Goal: Transaction & Acquisition: Purchase product/service

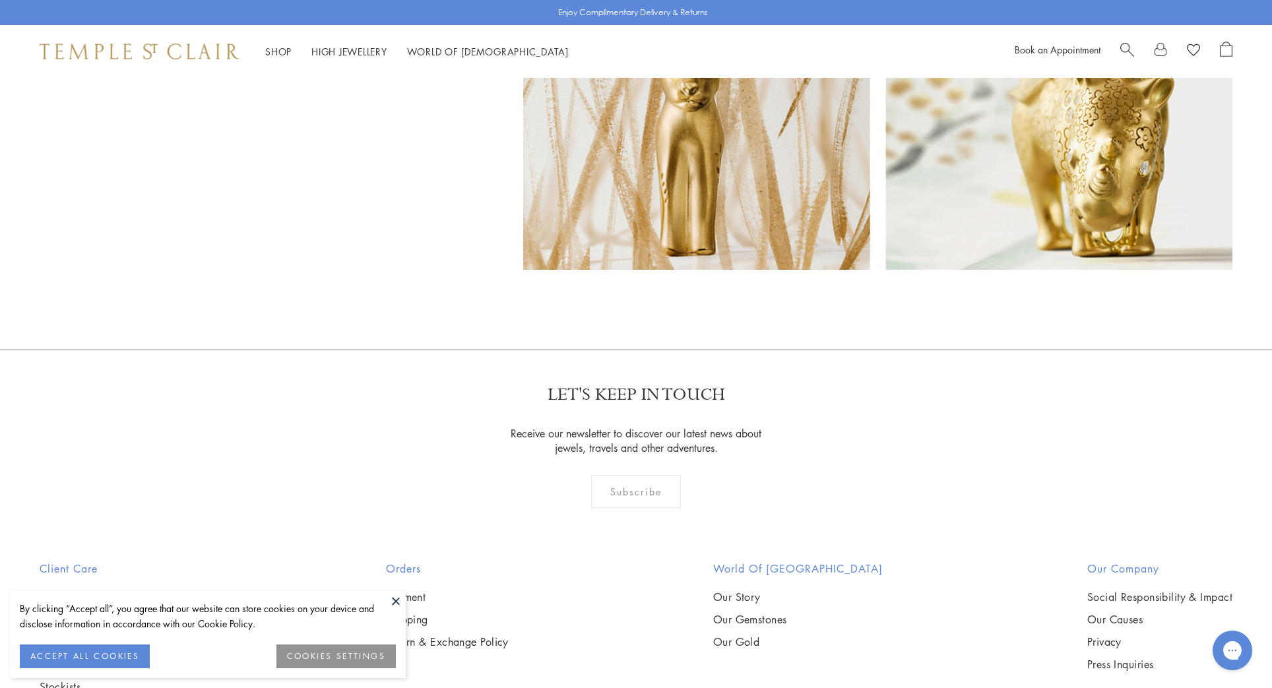
scroll to position [11021, 0]
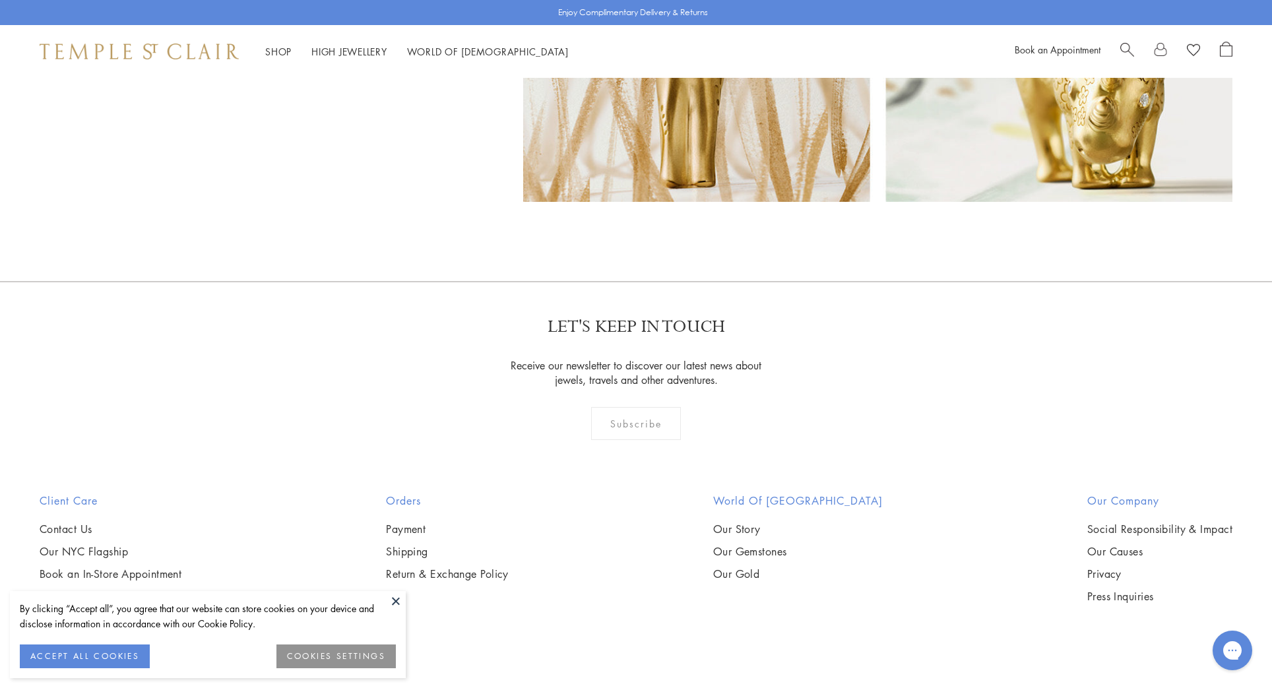
click at [654, 407] on div "Subscribe" at bounding box center [636, 423] width 90 height 33
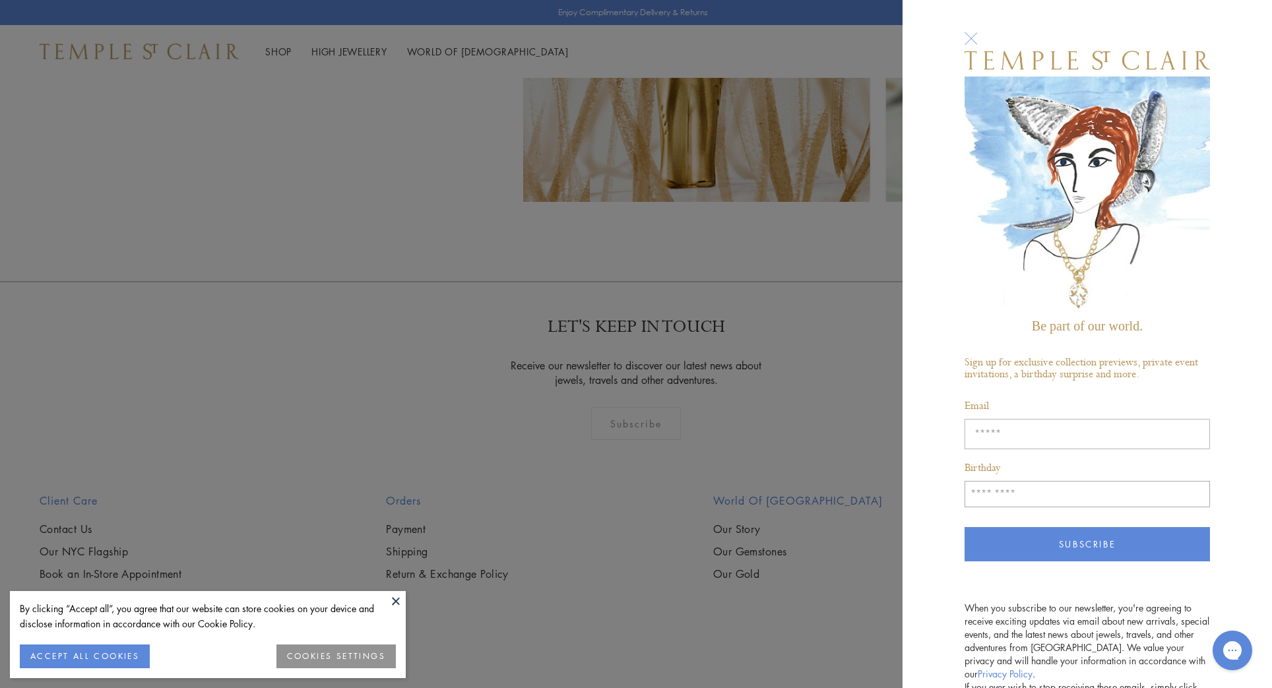
click at [992, 428] on input "Enter your email address" at bounding box center [1087, 434] width 245 height 30
type input "**********"
click at [1001, 498] on input "Birthday" at bounding box center [1087, 494] width 245 height 26
type input "*****"
click at [1054, 542] on button "Subscribe" at bounding box center [1087, 544] width 245 height 34
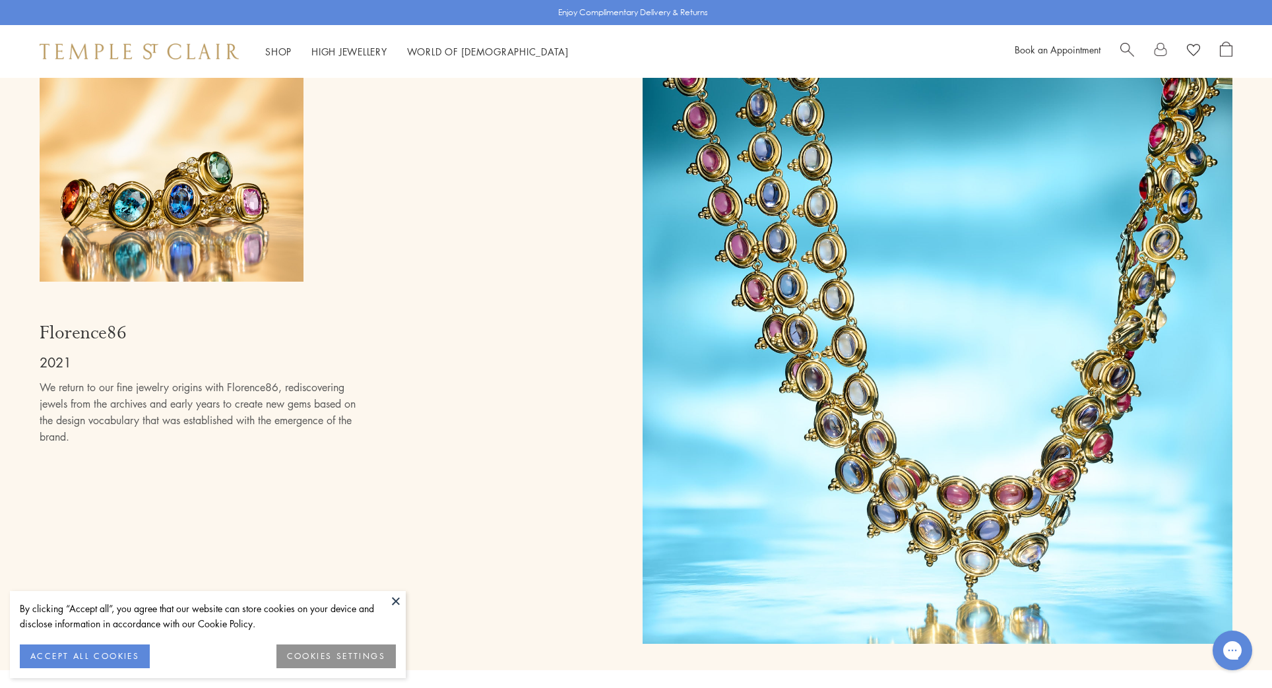
scroll to position [9032, 0]
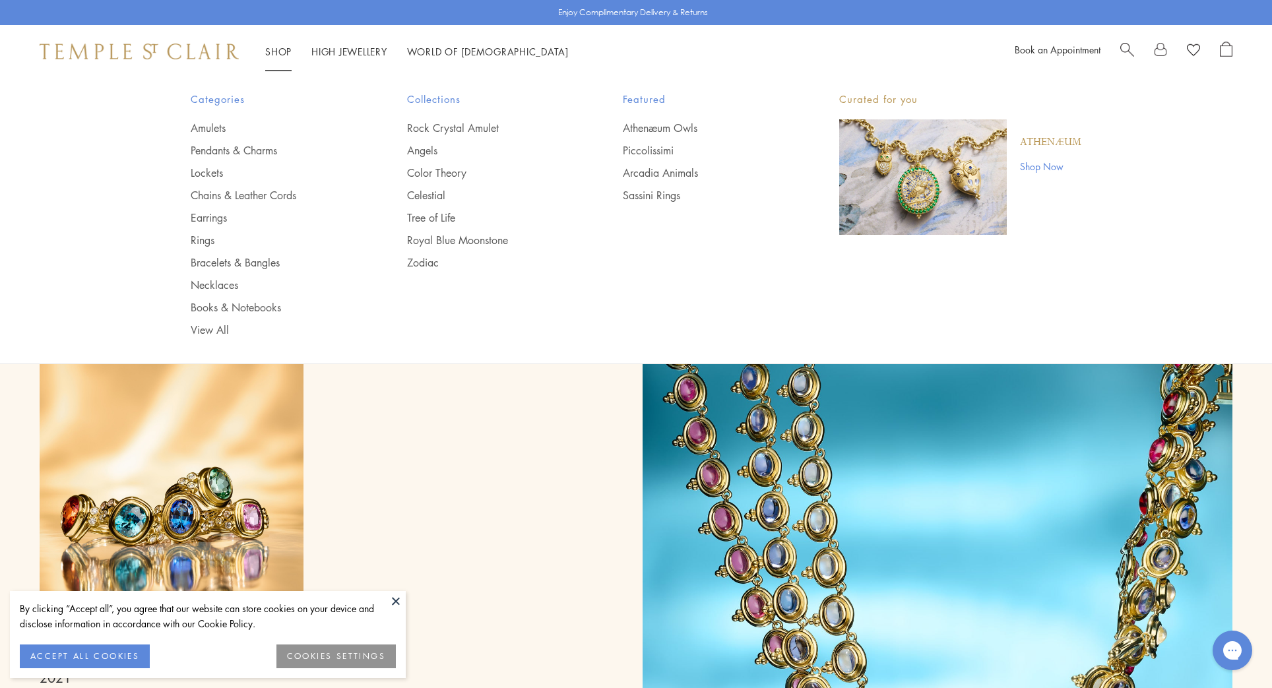
click at [260, 48] on div "Shop Shop Categories Amulets Pendants & Charms Lockets Chains & Leather Cords E…" at bounding box center [319, 52] width 559 height 16
click at [660, 129] on link "Athenæum Owls" at bounding box center [705, 128] width 164 height 15
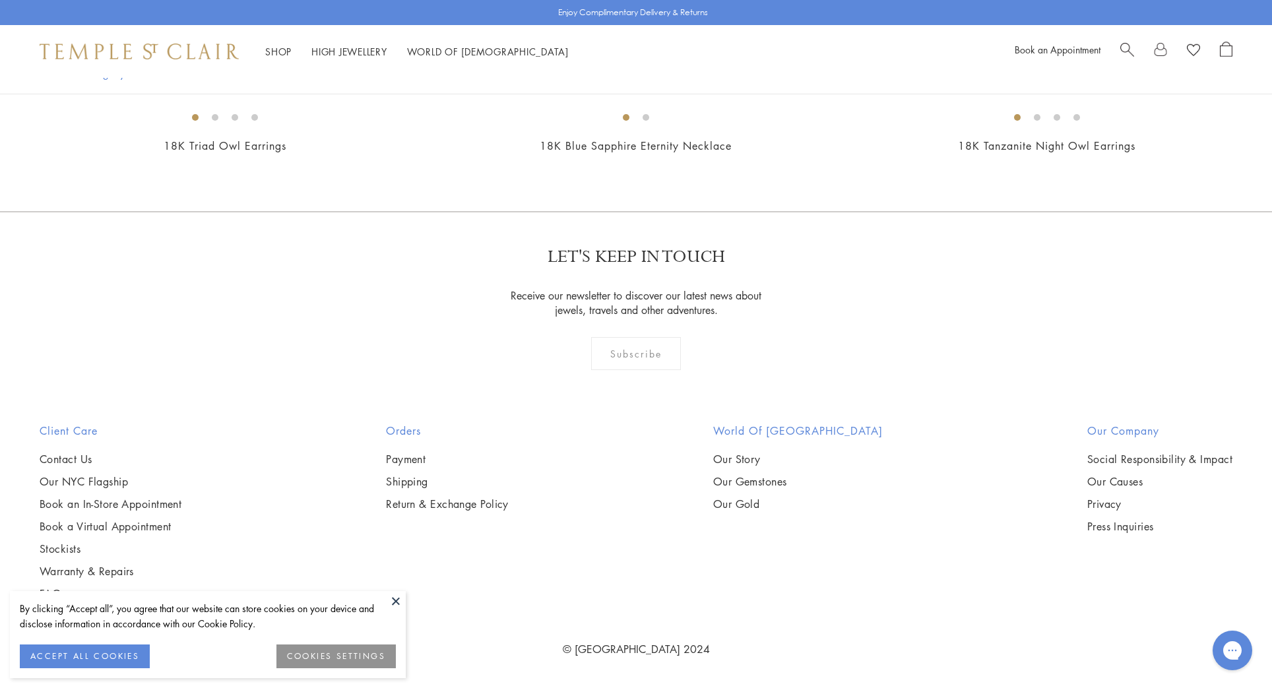
scroll to position [1953, 0]
click at [0, 0] on img at bounding box center [0, 0] width 0 height 0
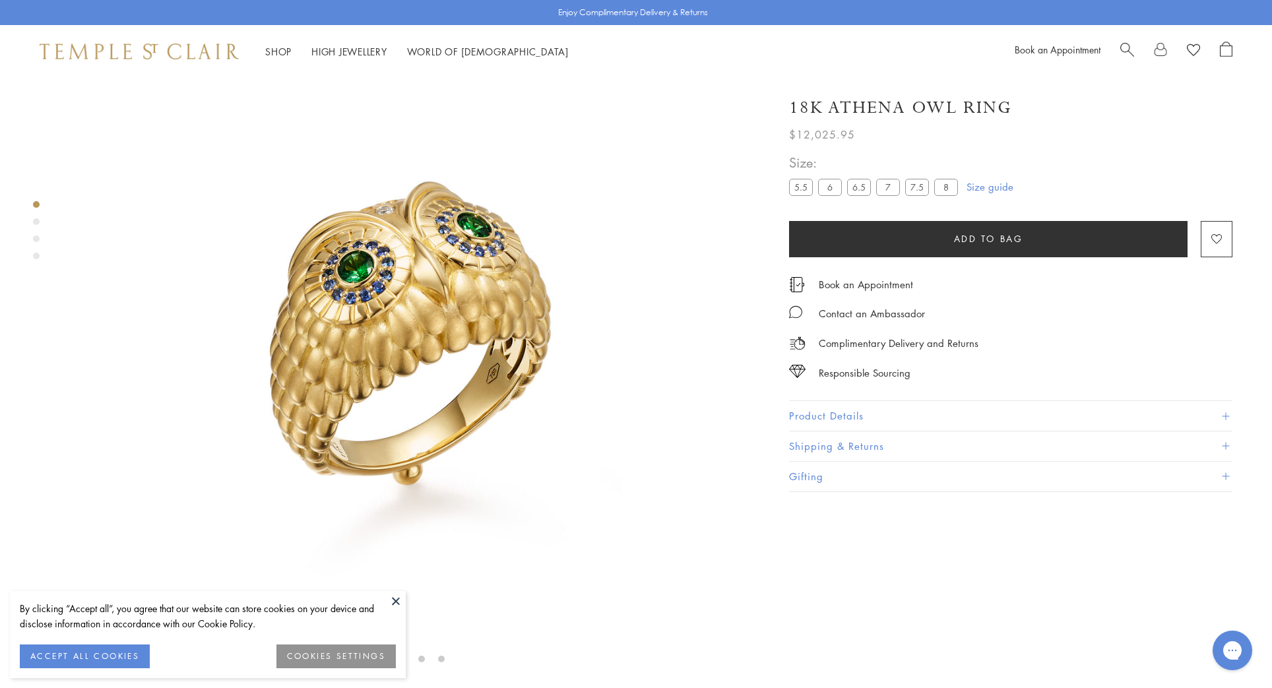
scroll to position [104, 0]
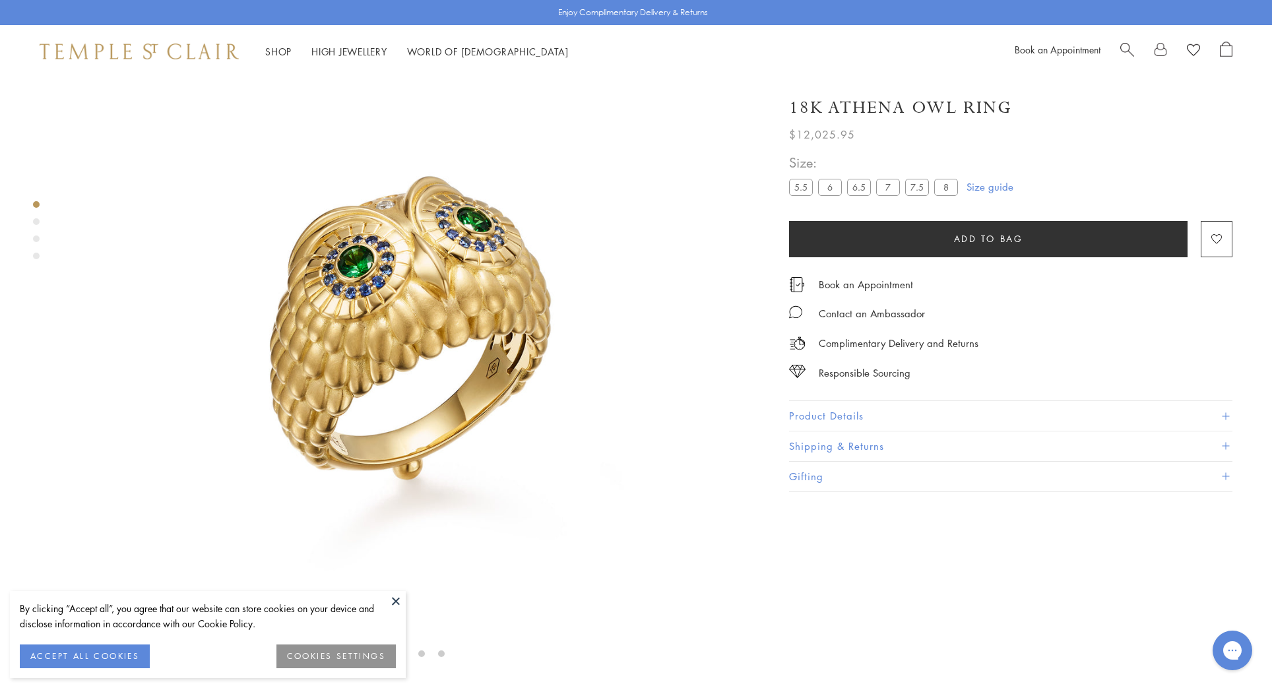
click at [888, 412] on button "Product Details" at bounding box center [1010, 416] width 443 height 30
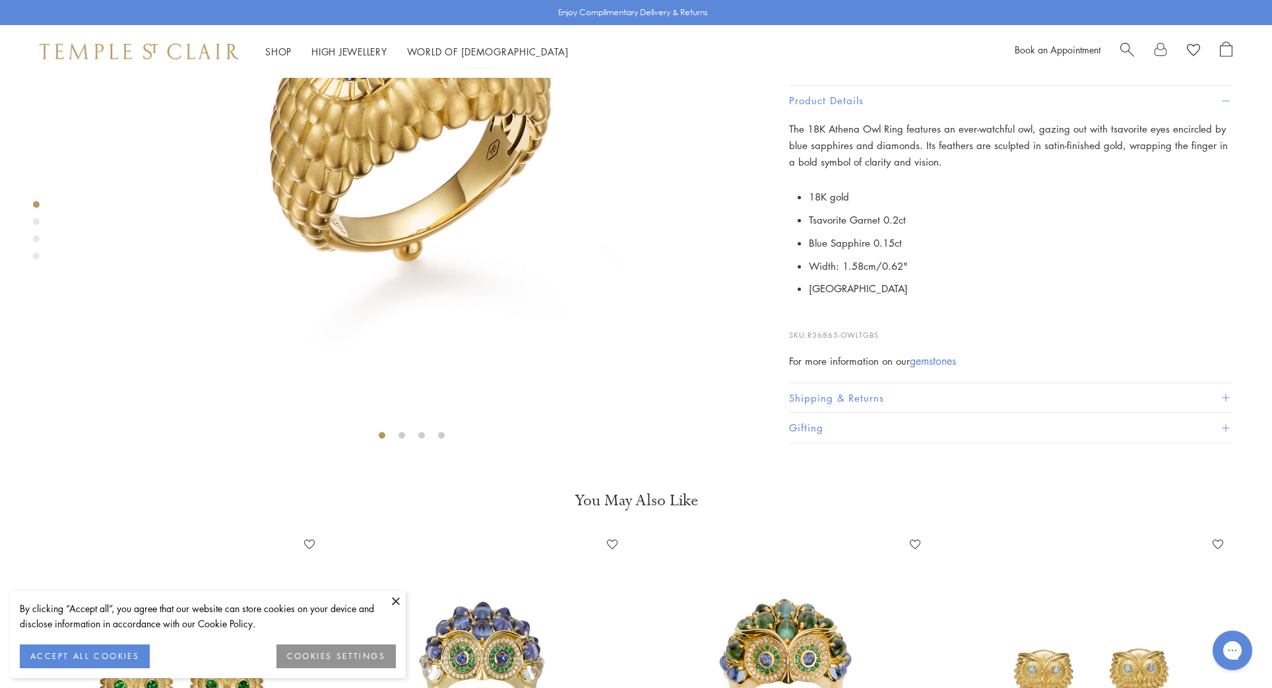
scroll to position [225, 0]
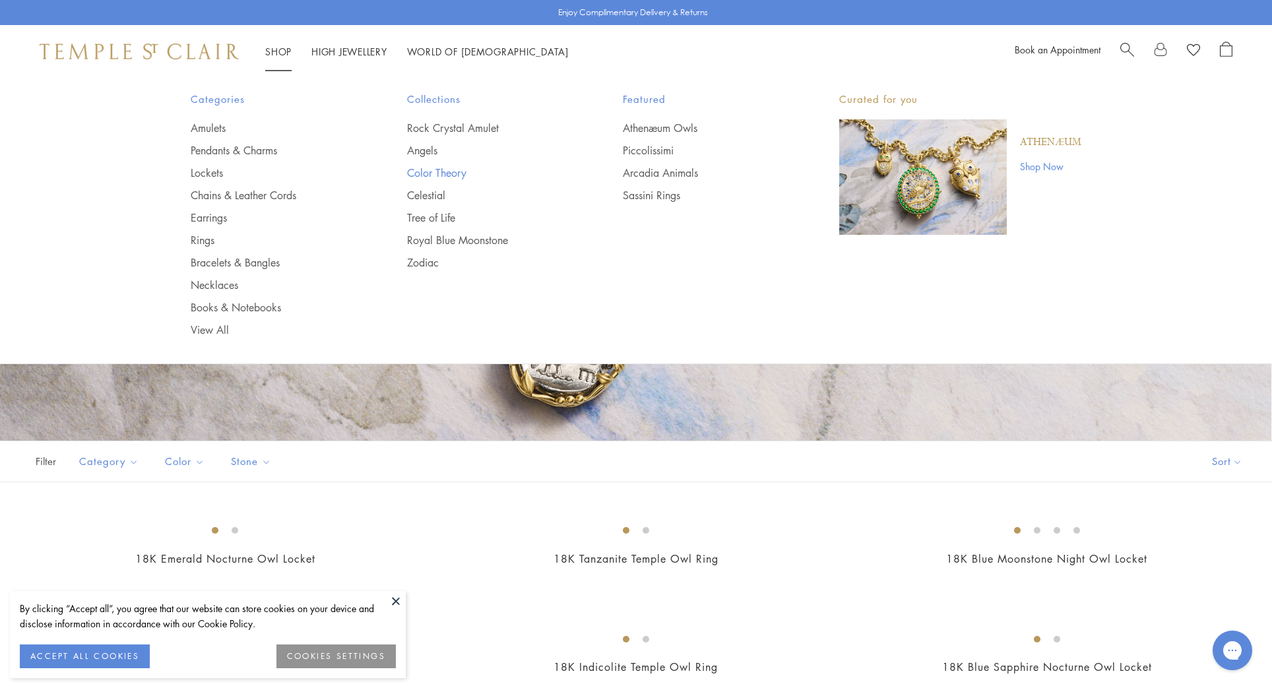
click at [425, 172] on link "Color Theory" at bounding box center [489, 173] width 164 height 15
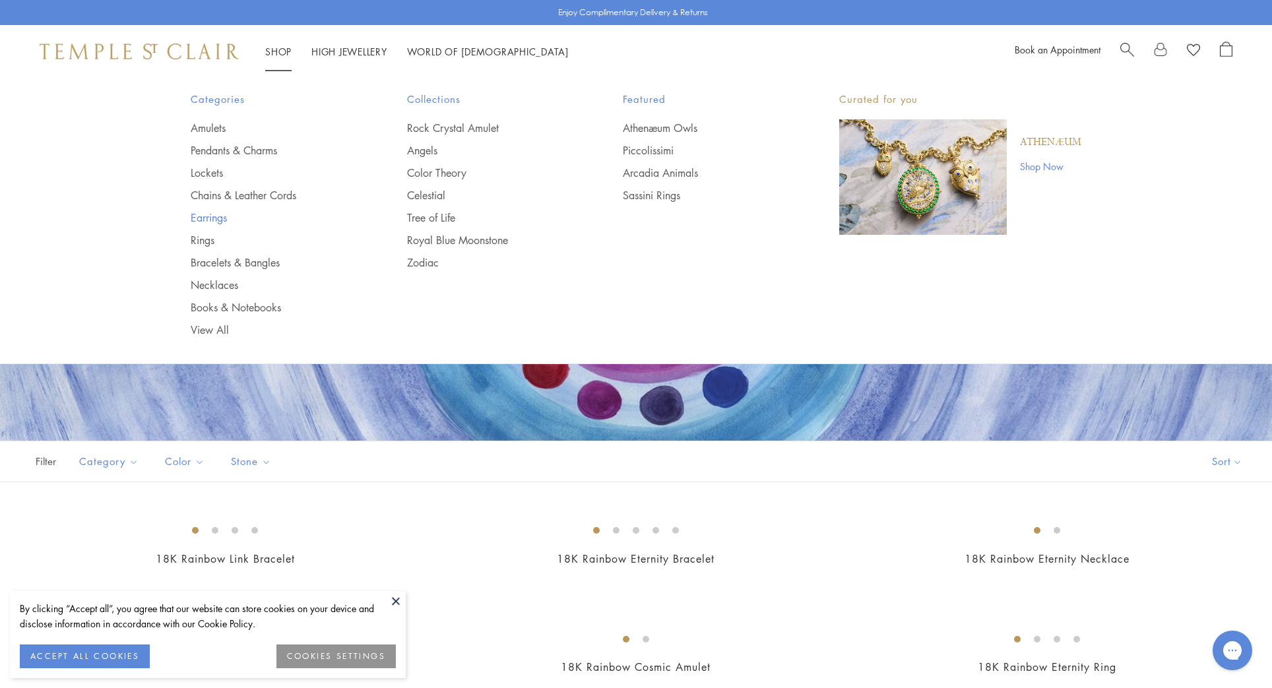
click at [210, 222] on link "Earrings" at bounding box center [273, 217] width 164 height 15
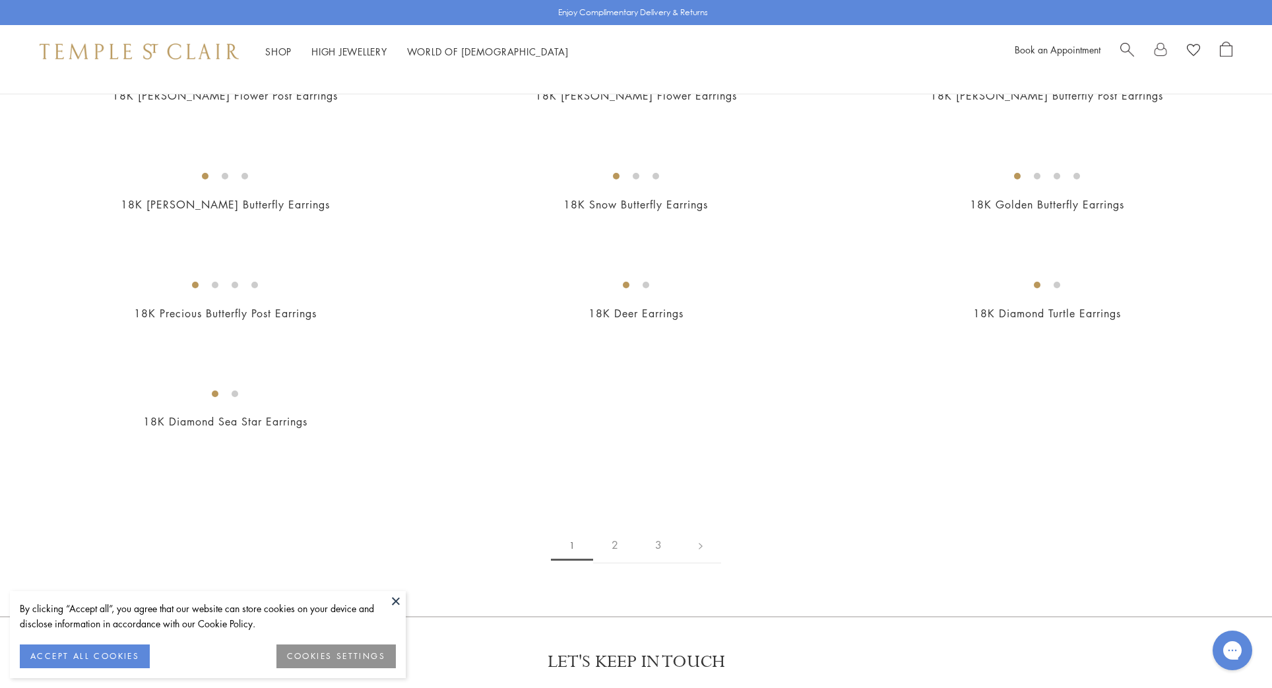
scroll to position [1636, 0]
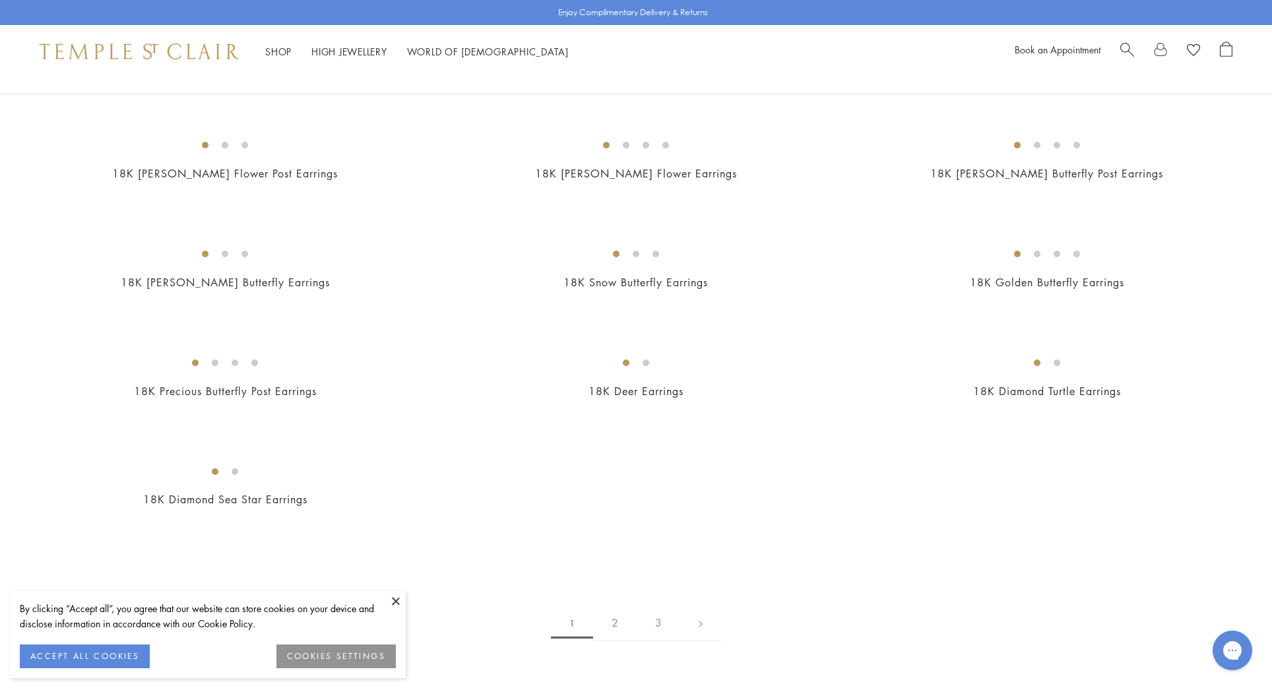
click at [0, 0] on img at bounding box center [0, 0] width 0 height 0
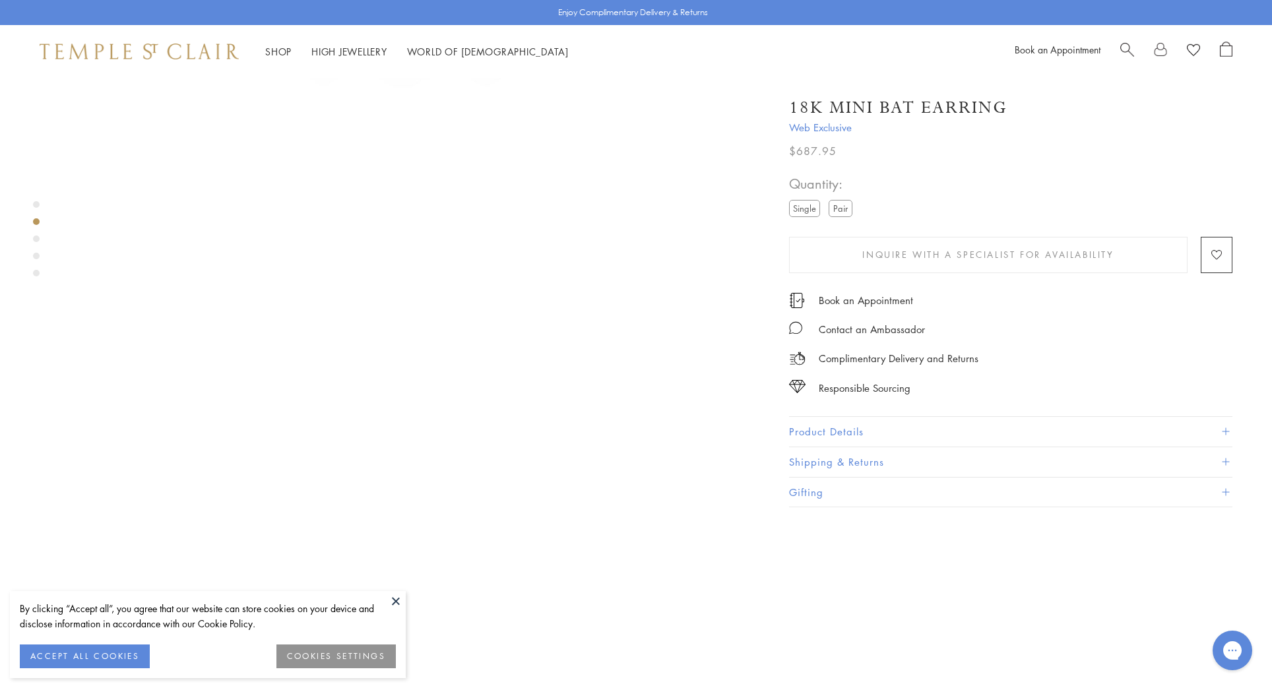
scroll to position [798, 0]
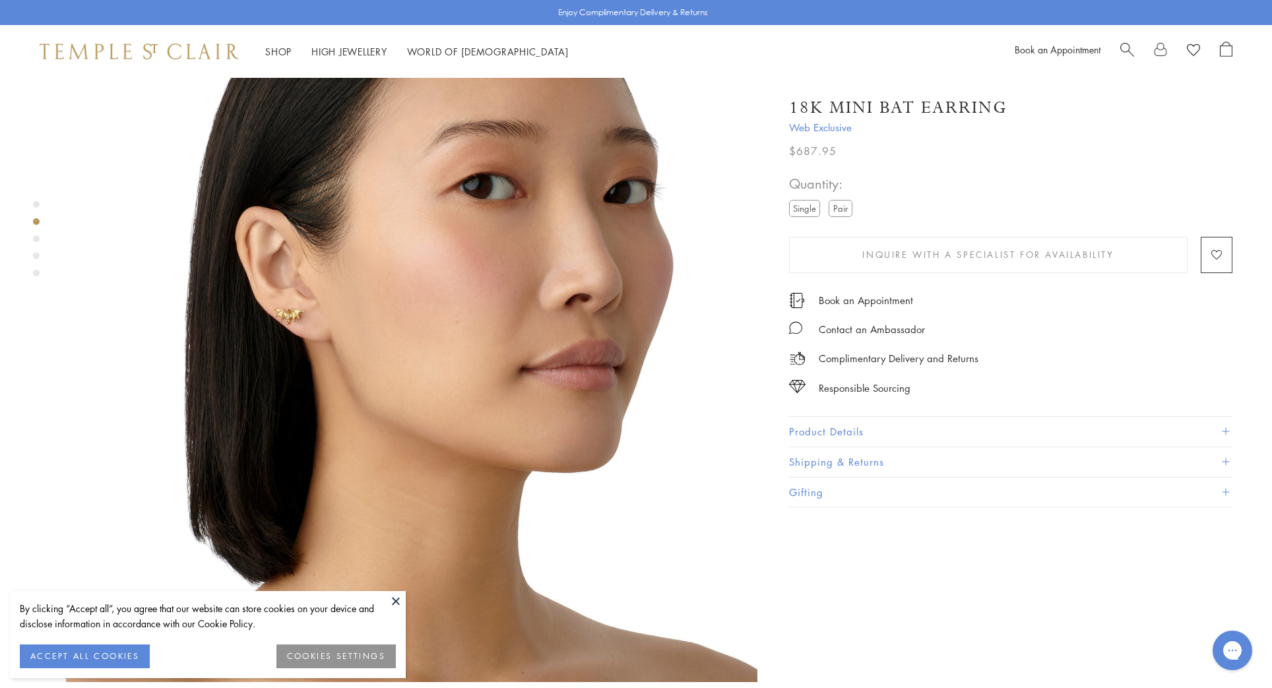
click at [844, 205] on label "Pair" at bounding box center [841, 208] width 24 height 16
click at [804, 210] on label "Single" at bounding box center [804, 208] width 31 height 16
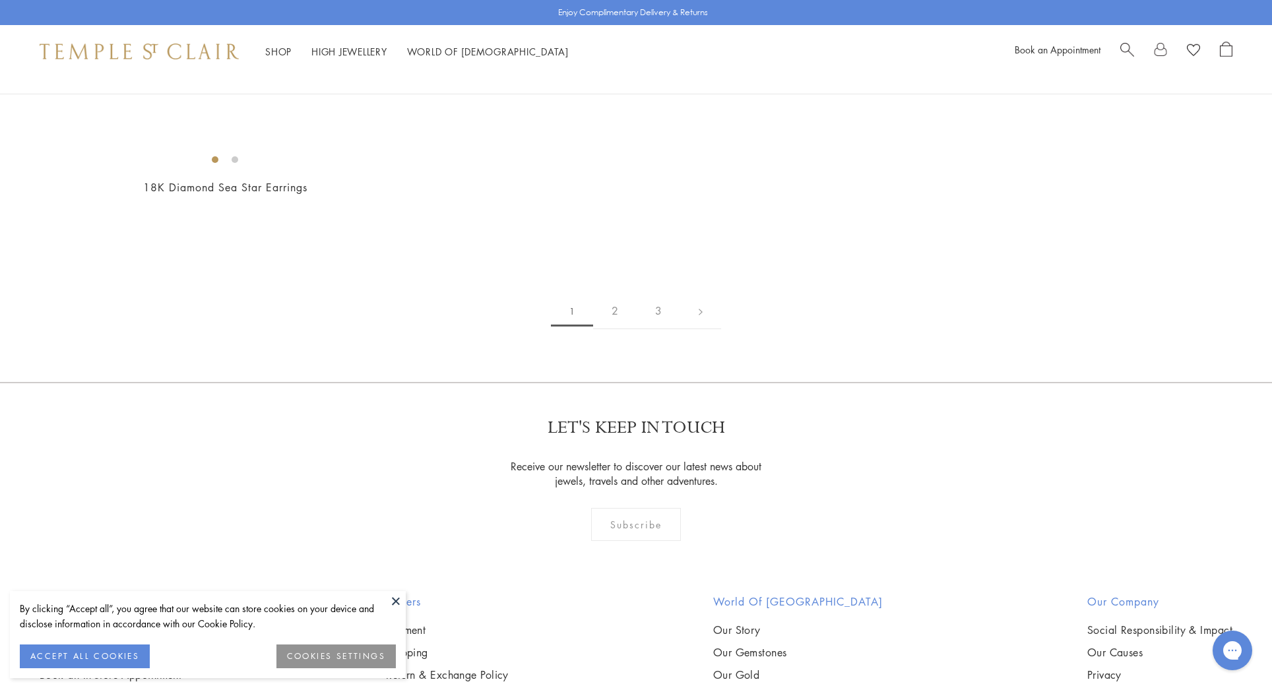
scroll to position [1991, 0]
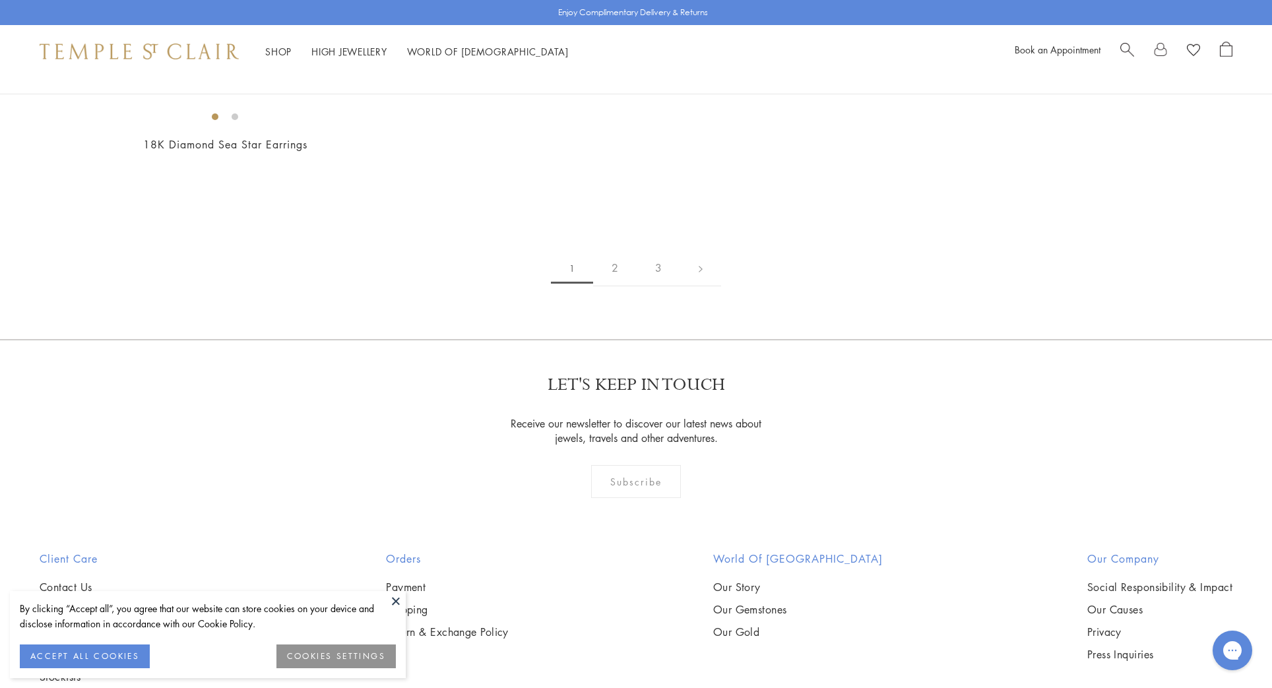
click at [0, 0] on img at bounding box center [0, 0] width 0 height 0
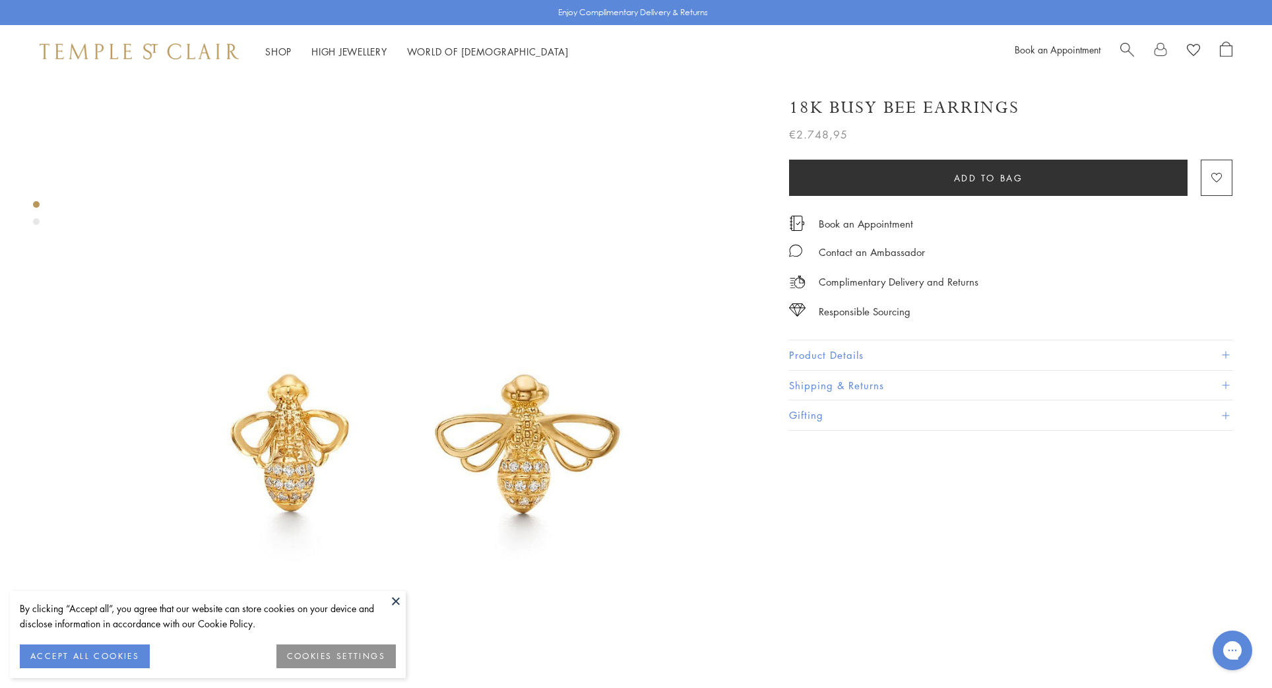
scroll to position [3, 3]
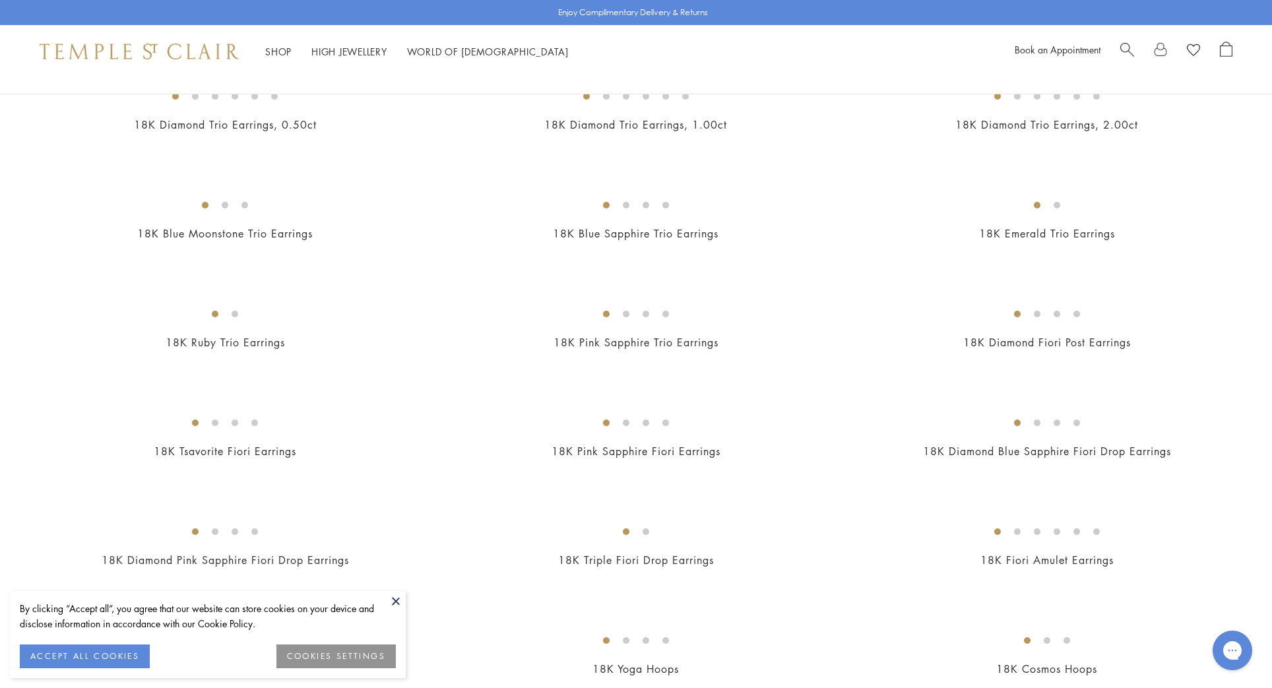
scroll to position [701, 0]
click at [0, 0] on img at bounding box center [0, 0] width 0 height 0
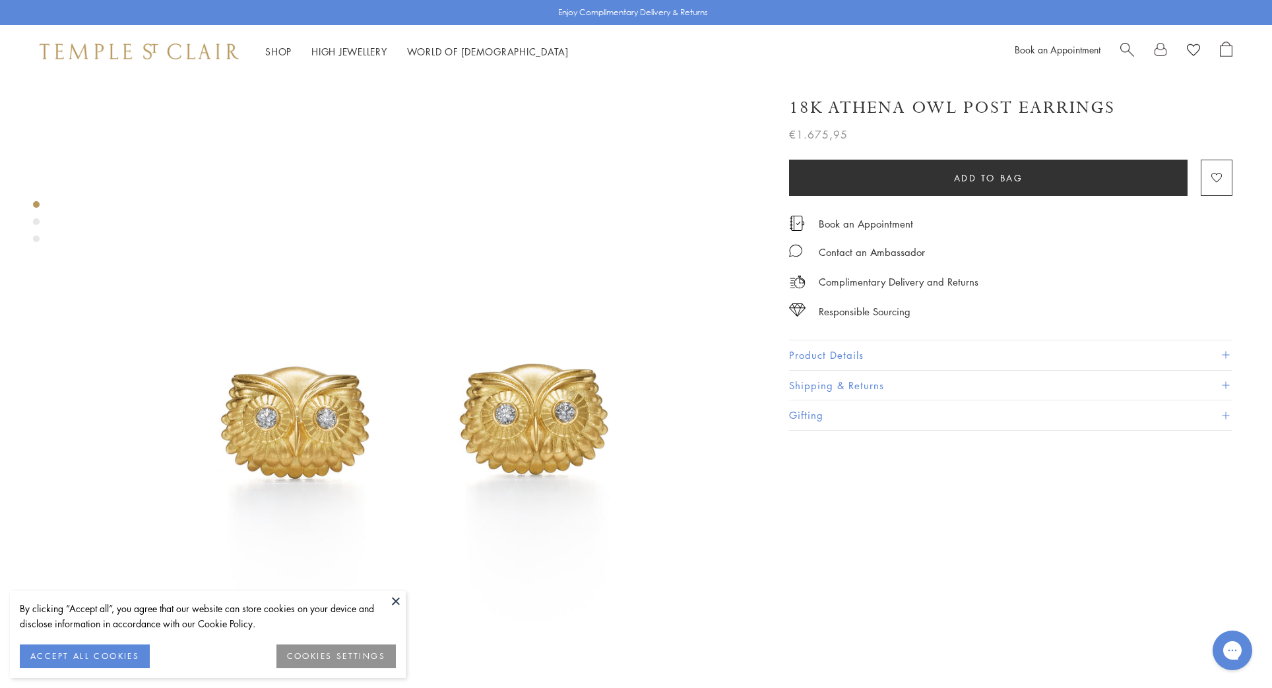
click at [75, 657] on button "ACCEPT ALL COOKIES" at bounding box center [85, 657] width 130 height 24
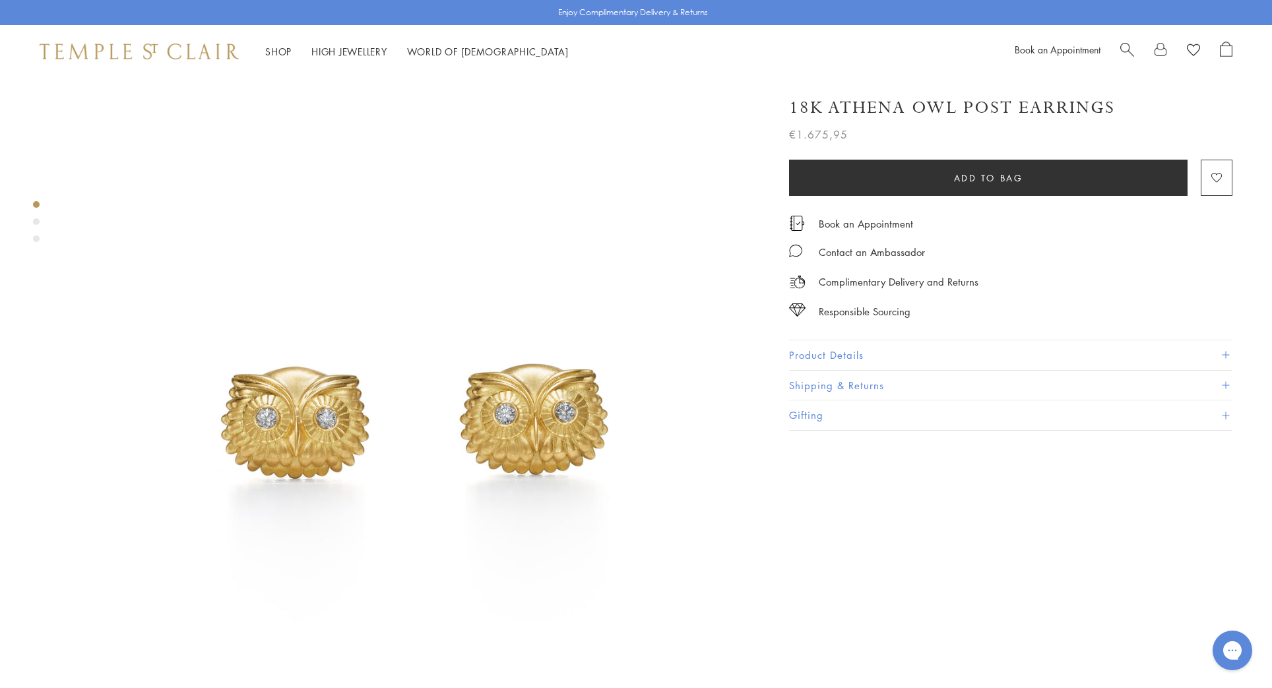
click at [1228, 45] on span "Open Shopping Bag" at bounding box center [1226, 49] width 13 height 15
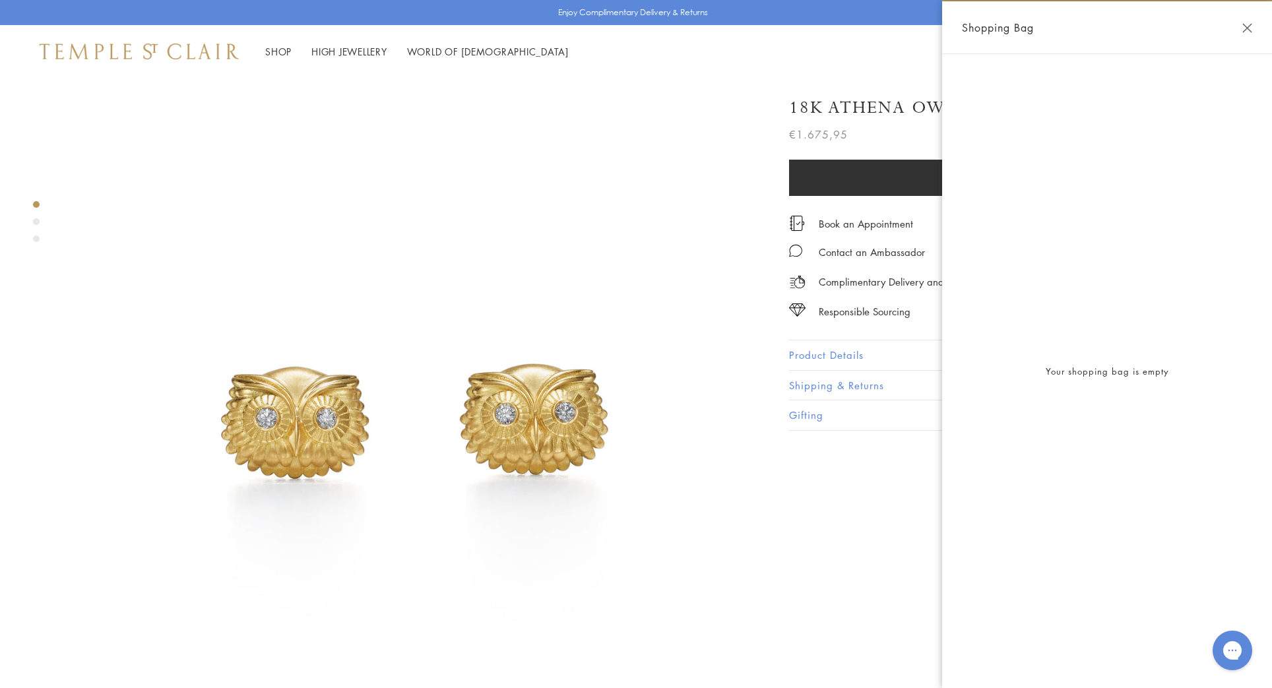
click at [797, 51] on div "Shop Shop Categories Amulets Pendants & Charms Lockets Chains & Leather Cords E…" at bounding box center [636, 51] width 1272 height 53
click at [1248, 32] on button "Close Shopping Bag" at bounding box center [1247, 28] width 10 height 10
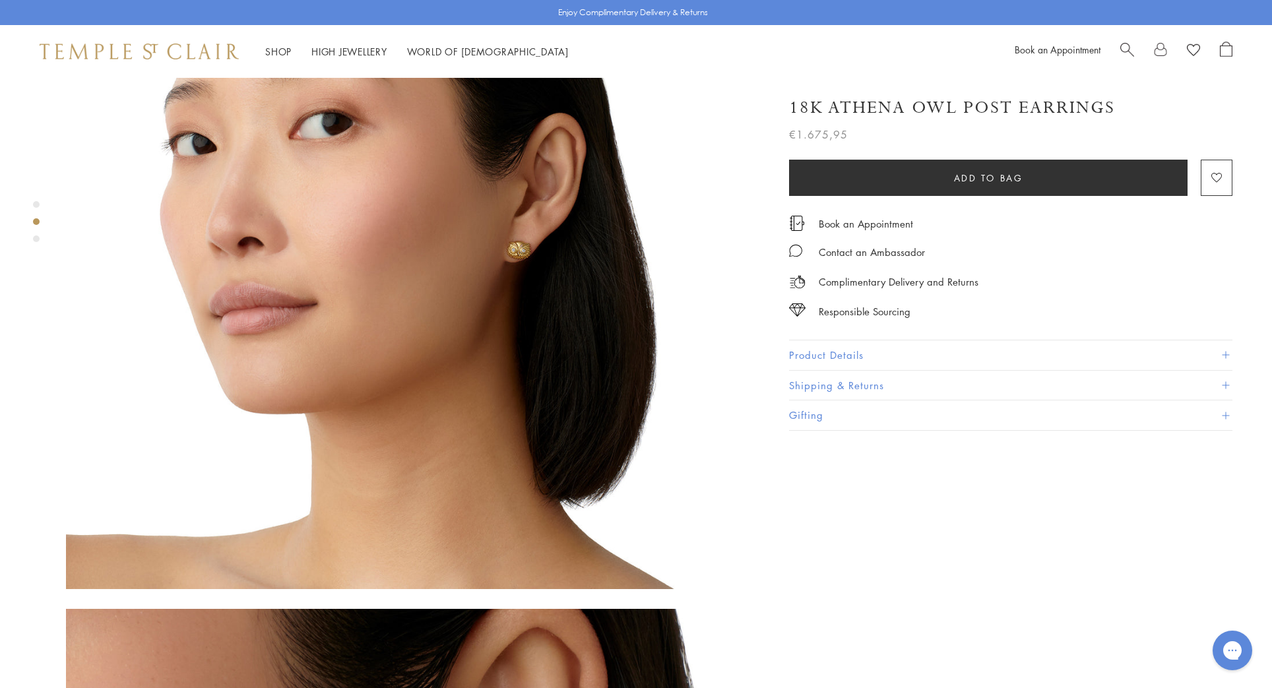
scroll to position [890, 0]
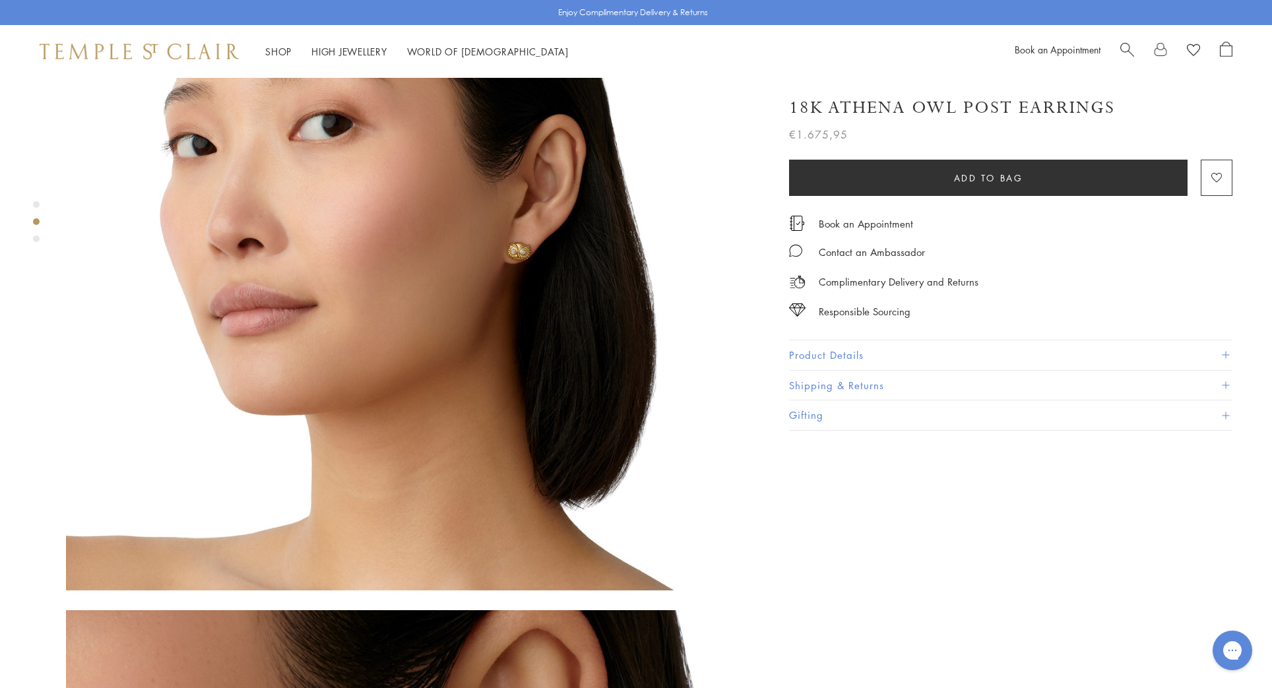
click at [811, 132] on span "€1.675,95" at bounding box center [818, 134] width 59 height 17
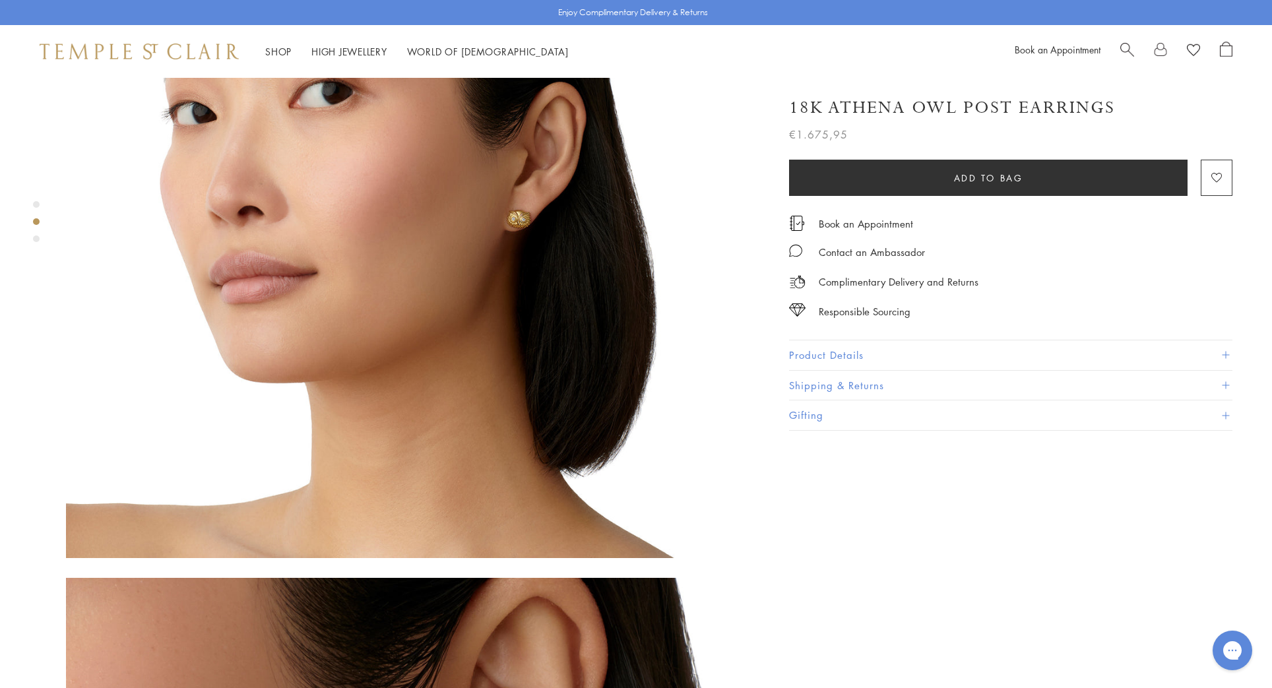
scroll to position [926, 0]
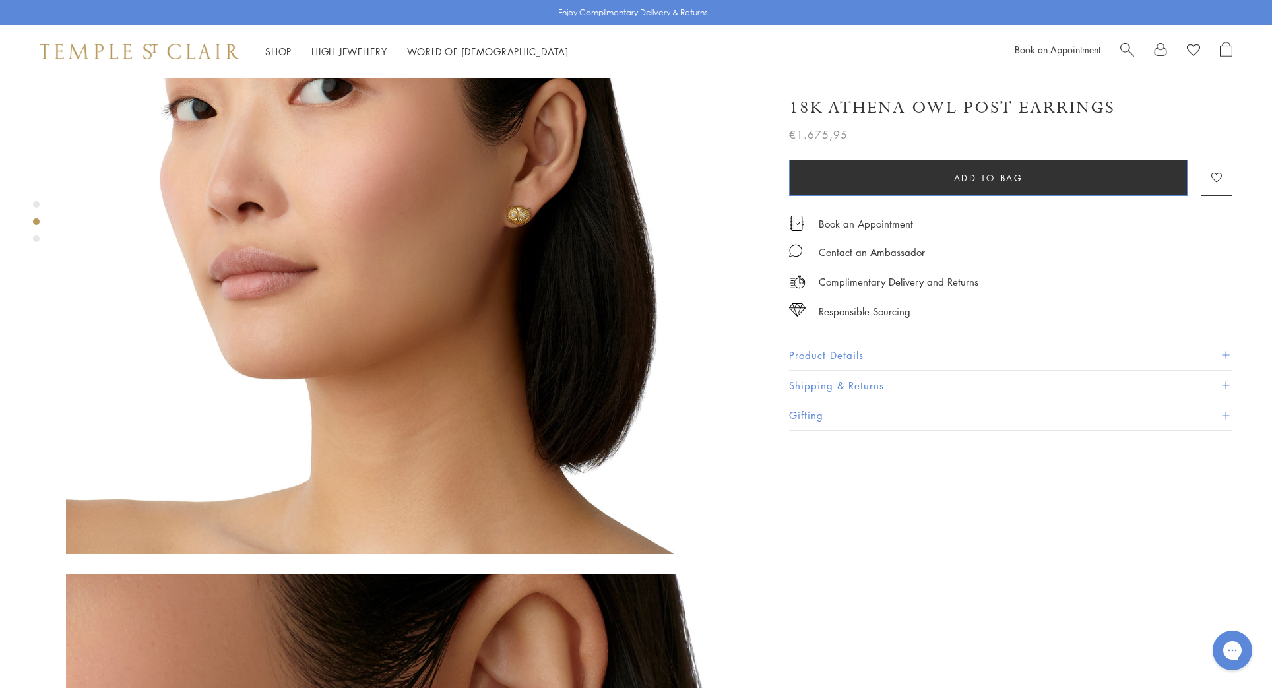
click at [911, 177] on button "Add to bag" at bounding box center [988, 178] width 398 height 36
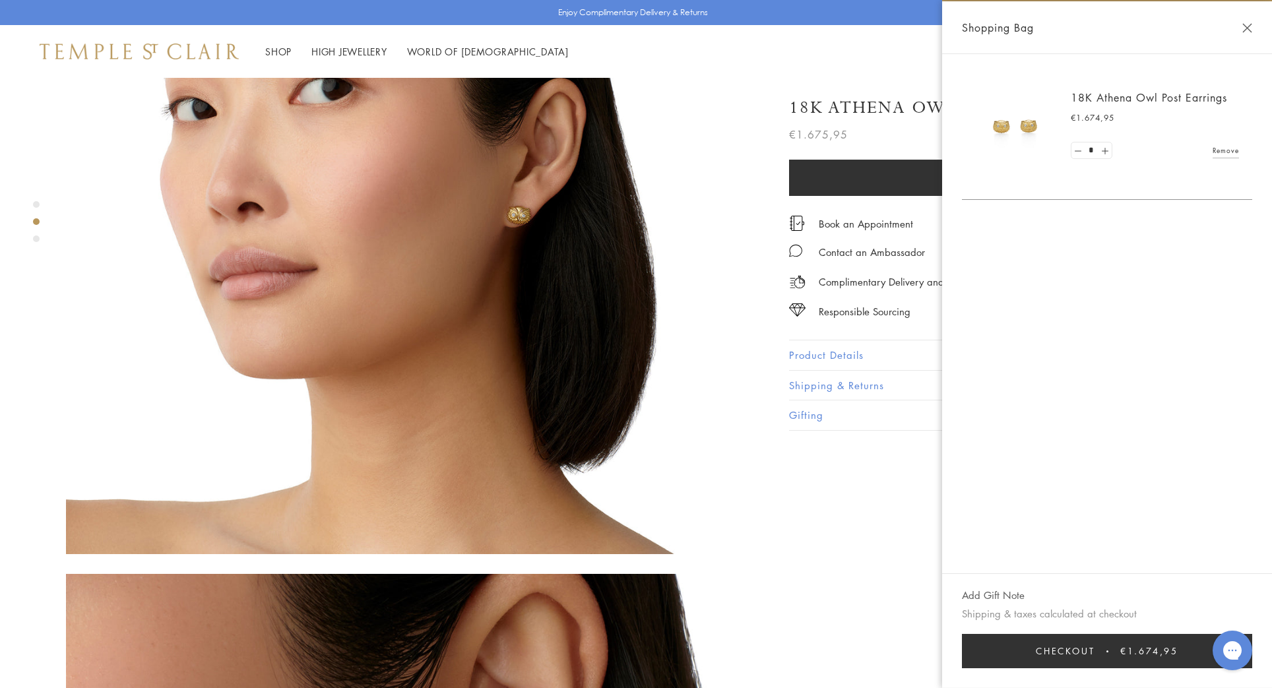
click at [647, 255] on img at bounding box center [411, 208] width 691 height 691
